Goal: Check status: Check status

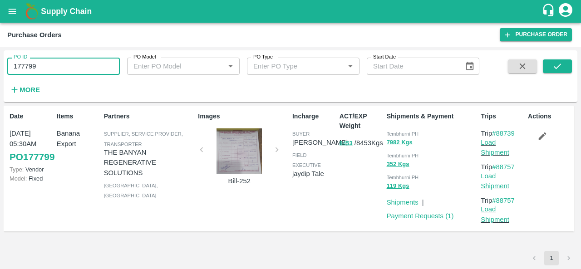
click at [93, 71] on input "177799" at bounding box center [63, 66] width 112 height 17
click at [556, 67] on icon "submit" at bounding box center [557, 66] width 10 height 10
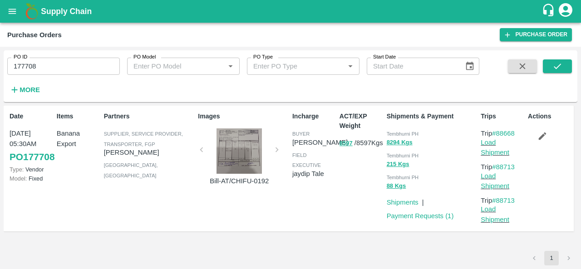
click at [394, 135] on span "Tembhurni PH" at bounding box center [402, 133] width 32 height 5
copy div "Tembhurni PH 8294 Kgs"
click at [60, 67] on input "177708" at bounding box center [63, 66] width 112 height 17
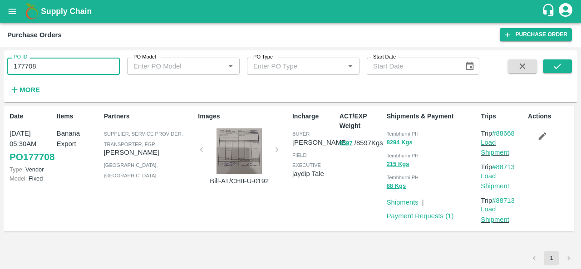
click at [60, 67] on input "177708" at bounding box center [63, 66] width 112 height 17
paste input "text"
click at [554, 65] on icon "submit" at bounding box center [557, 66] width 10 height 10
click at [393, 133] on span "Tembhurni PH" at bounding box center [402, 133] width 32 height 5
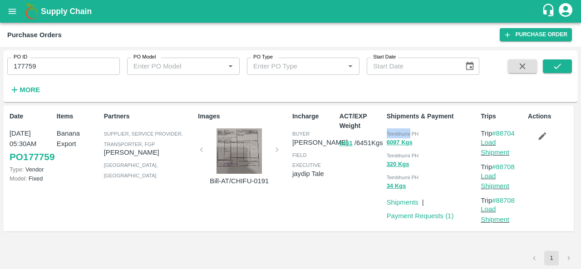
click at [393, 133] on span "Tembhurni PH" at bounding box center [402, 133] width 32 height 5
copy div "Tembhurni PH 6097 Kgs"
click at [64, 66] on input "177759" at bounding box center [63, 66] width 112 height 17
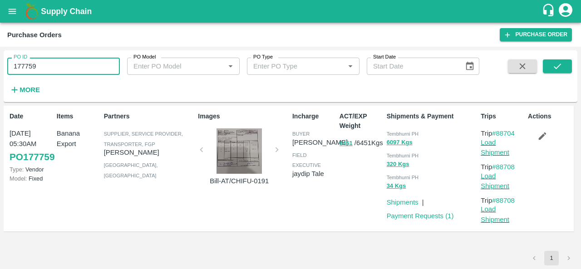
paste input "text"
click at [558, 62] on icon "submit" at bounding box center [557, 66] width 10 height 10
click at [399, 134] on span "Tembhurni PH" at bounding box center [402, 133] width 32 height 5
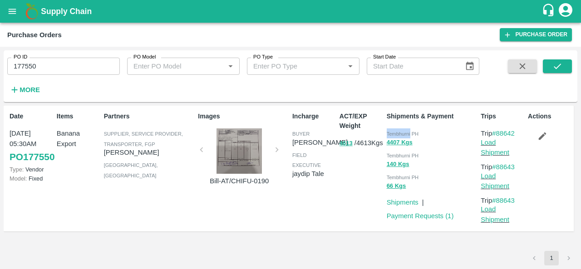
click at [399, 134] on span "Tembhurni PH" at bounding box center [402, 133] width 32 height 5
copy span "Tembhurni"
click at [66, 70] on input "177550" at bounding box center [63, 66] width 112 height 17
paste input "text"
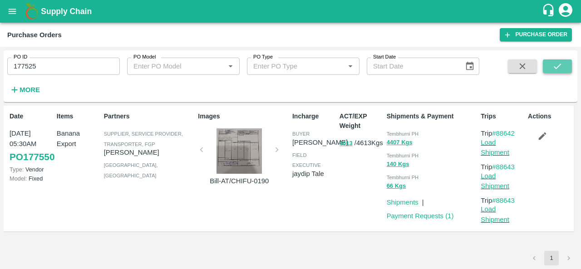
click at [561, 64] on icon "submit" at bounding box center [557, 66] width 10 height 10
click at [396, 132] on span "Tembhurni PH" at bounding box center [402, 133] width 32 height 5
copy div "Tembhurni PH 3224 Kgs"
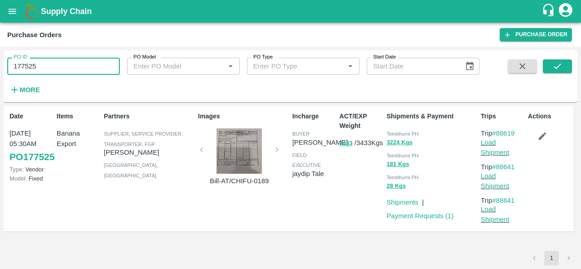
click at [62, 68] on input "177525" at bounding box center [63, 66] width 112 height 17
paste input "text"
click at [558, 66] on icon "submit" at bounding box center [556, 66] width 7 height 5
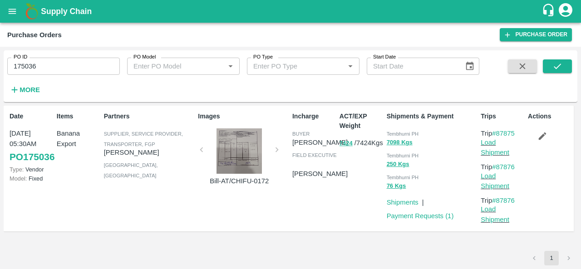
click at [394, 132] on span "Tembhurni PH" at bounding box center [402, 133] width 32 height 5
copy span "Tembhurni"
click at [78, 68] on input "175036" at bounding box center [63, 66] width 112 height 17
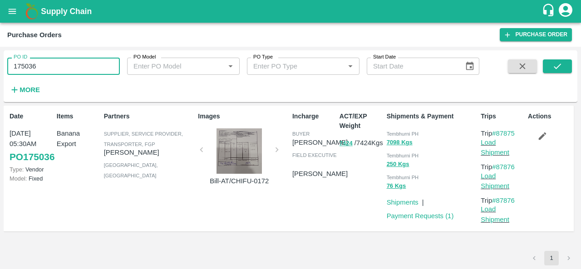
paste input "text"
click at [560, 62] on icon "submit" at bounding box center [557, 66] width 10 height 10
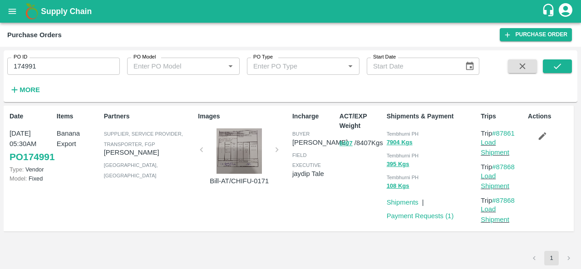
click at [398, 135] on span "Tembhurni PH" at bounding box center [402, 133] width 32 height 5
copy span "Tembhurni"
click at [87, 73] on input "174991" at bounding box center [63, 66] width 112 height 17
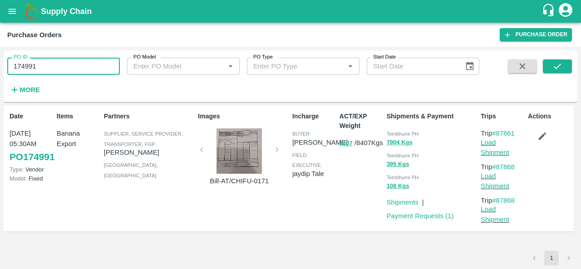
paste input "text"
click at [558, 60] on button "submit" at bounding box center [556, 66] width 29 height 14
click at [391, 129] on div "Tembhurni PH" at bounding box center [431, 133] width 91 height 10
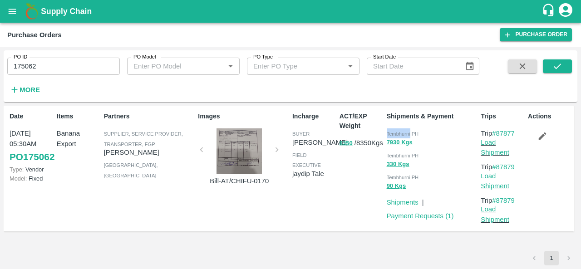
click at [391, 129] on div "Tembhurni PH" at bounding box center [431, 133] width 91 height 10
copy span "Tembhurni"
click at [76, 67] on input "175062" at bounding box center [63, 66] width 112 height 17
paste input "text"
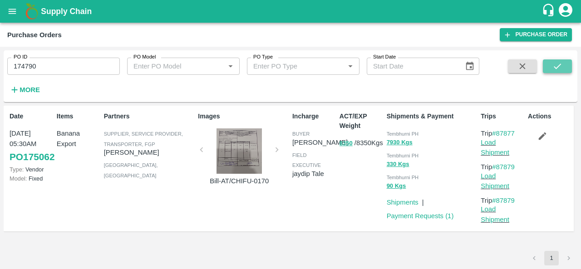
click at [559, 65] on icon "submit" at bounding box center [556, 66] width 7 height 5
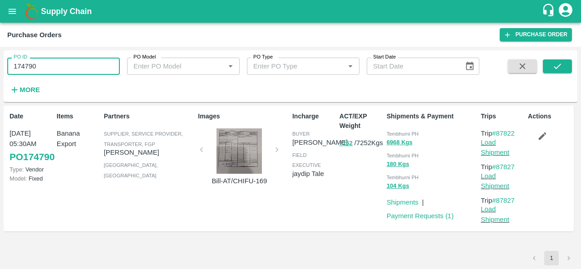
click at [77, 59] on input "174790" at bounding box center [63, 66] width 112 height 17
paste input "text"
click at [560, 63] on icon "submit" at bounding box center [557, 66] width 10 height 10
click at [393, 131] on span "Tembhurni PH" at bounding box center [402, 133] width 32 height 5
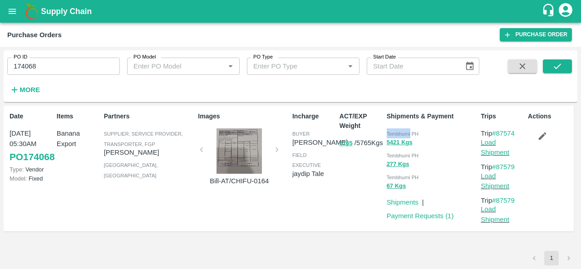
click at [393, 131] on span "Tembhurni PH" at bounding box center [402, 133] width 32 height 5
copy div "Tembhurni PH 5421 Kgs"
click at [89, 62] on input "174068" at bounding box center [63, 66] width 112 height 17
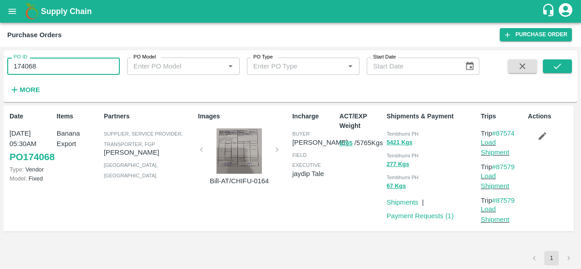
paste input "text"
click at [559, 68] on icon "submit" at bounding box center [557, 66] width 10 height 10
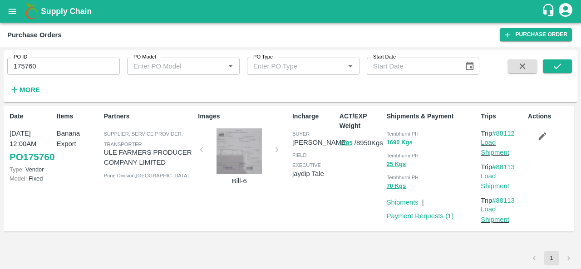
click at [400, 130] on div "Tembhurni PH" at bounding box center [431, 133] width 91 height 10
copy span "Tembhurni"
click at [78, 67] on input "175760" at bounding box center [63, 66] width 112 height 17
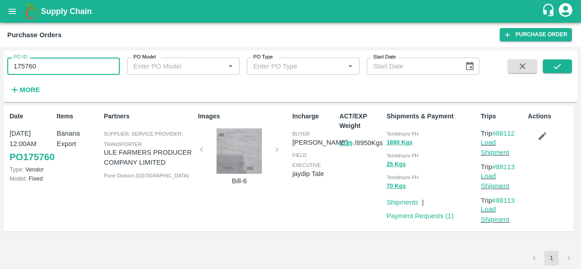
paste input "text"
click at [554, 66] on icon "submit" at bounding box center [557, 66] width 10 height 10
click at [396, 135] on span "Tembhurni PH" at bounding box center [402, 133] width 32 height 5
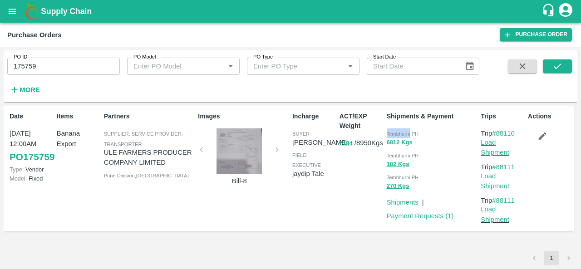
click at [396, 135] on span "Tembhurni PH" at bounding box center [402, 133] width 32 height 5
copy div "Tembhurni PH 6812 Kgs"
click at [72, 60] on input "175759" at bounding box center [63, 66] width 112 height 17
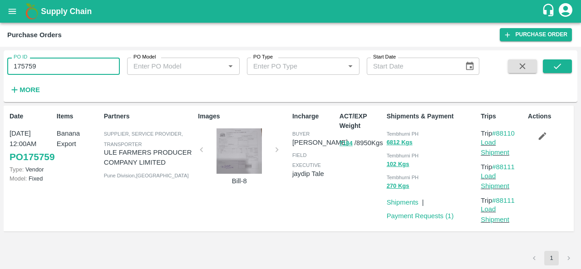
paste input "text"
click at [550, 69] on button "submit" at bounding box center [556, 66] width 29 height 14
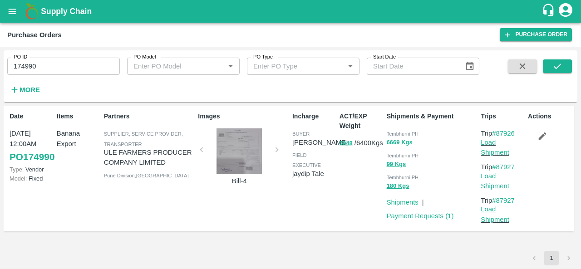
click at [403, 135] on span "Tembhurni PH" at bounding box center [402, 133] width 32 height 5
click at [76, 68] on input "174990" at bounding box center [63, 66] width 112 height 17
paste input "text"
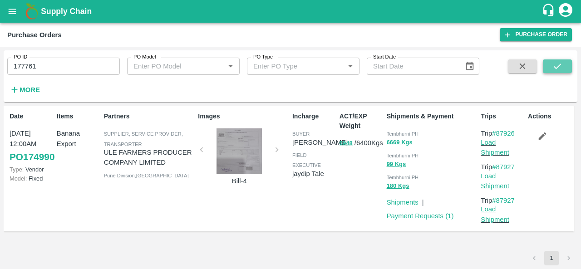
click at [557, 65] on icon "submit" at bounding box center [557, 66] width 10 height 10
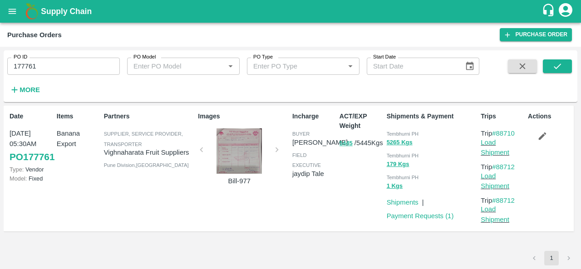
click at [392, 136] on span "Tembhurni PH" at bounding box center [402, 133] width 32 height 5
click at [56, 68] on input "177761" at bounding box center [63, 66] width 112 height 17
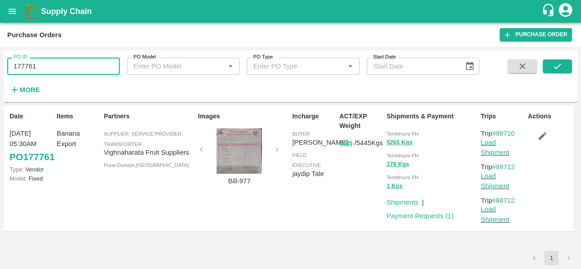
paste input "text"
click at [561, 66] on icon "submit" at bounding box center [557, 66] width 10 height 10
click at [396, 134] on span "Tembhurni PH" at bounding box center [402, 133] width 32 height 5
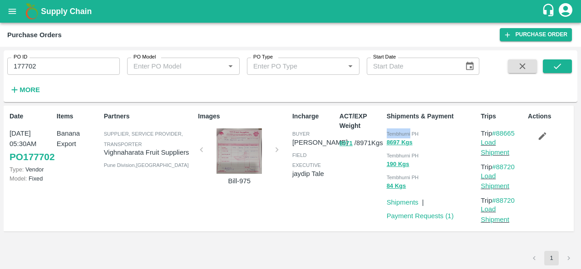
click at [396, 134] on span "Tembhurni PH" at bounding box center [402, 133] width 32 height 5
click at [72, 65] on input "177702" at bounding box center [63, 66] width 112 height 17
paste input "text"
click at [550, 67] on button "submit" at bounding box center [556, 66] width 29 height 14
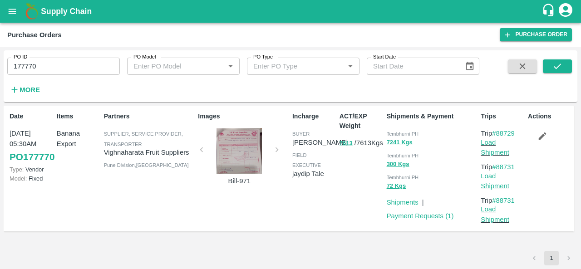
click at [65, 68] on input "177770" at bounding box center [63, 66] width 112 height 17
paste input "text"
click at [557, 67] on icon "submit" at bounding box center [556, 66] width 7 height 5
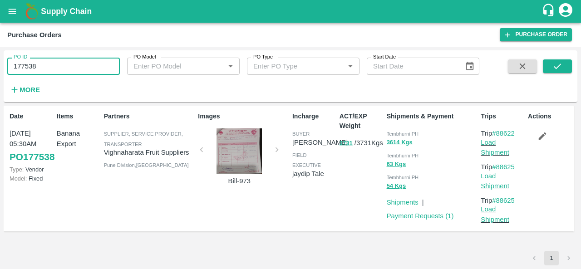
click at [54, 66] on input "177538" at bounding box center [63, 66] width 112 height 17
paste input "text"
click at [554, 66] on icon "submit" at bounding box center [557, 66] width 10 height 10
click at [71, 70] on input "177471" at bounding box center [63, 66] width 112 height 17
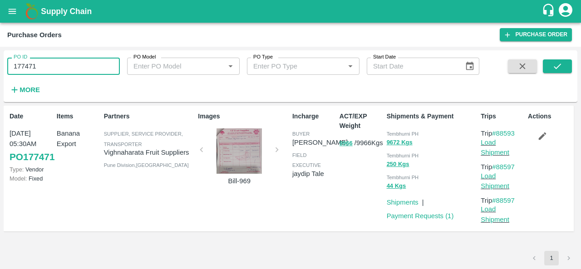
click at [71, 70] on input "177471" at bounding box center [63, 66] width 112 height 17
paste input "text"
click at [554, 68] on icon "submit" at bounding box center [556, 66] width 7 height 5
click at [80, 68] on input "177201" at bounding box center [63, 66] width 112 height 17
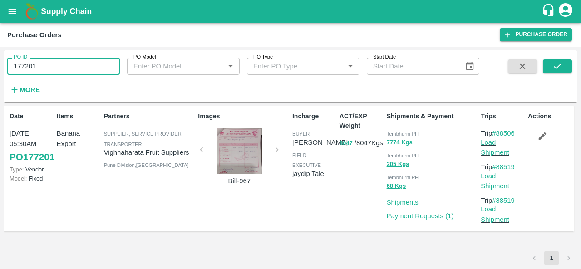
paste input "text"
click at [555, 65] on icon "submit" at bounding box center [557, 66] width 10 height 10
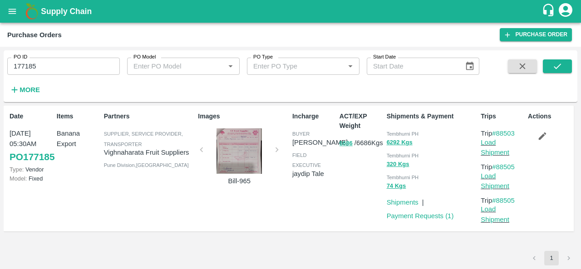
click at [69, 73] on input "177185" at bounding box center [63, 66] width 112 height 17
paste input "text"
click at [561, 65] on icon "submit" at bounding box center [557, 66] width 10 height 10
click at [67, 61] on input "176913" at bounding box center [63, 66] width 112 height 17
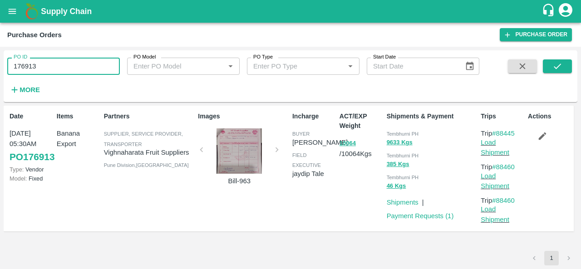
click at [67, 61] on input "176913" at bounding box center [63, 66] width 112 height 17
paste input "text"
click at [552, 64] on icon "submit" at bounding box center [557, 66] width 10 height 10
click at [89, 64] on input "176671" at bounding box center [63, 66] width 112 height 17
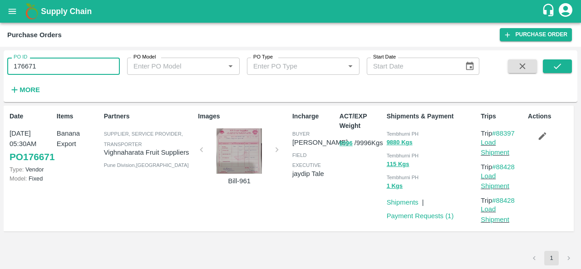
paste input "text"
type input "176654"
click at [557, 68] on icon "submit" at bounding box center [557, 66] width 10 height 10
